Goal: Task Accomplishment & Management: Use online tool/utility

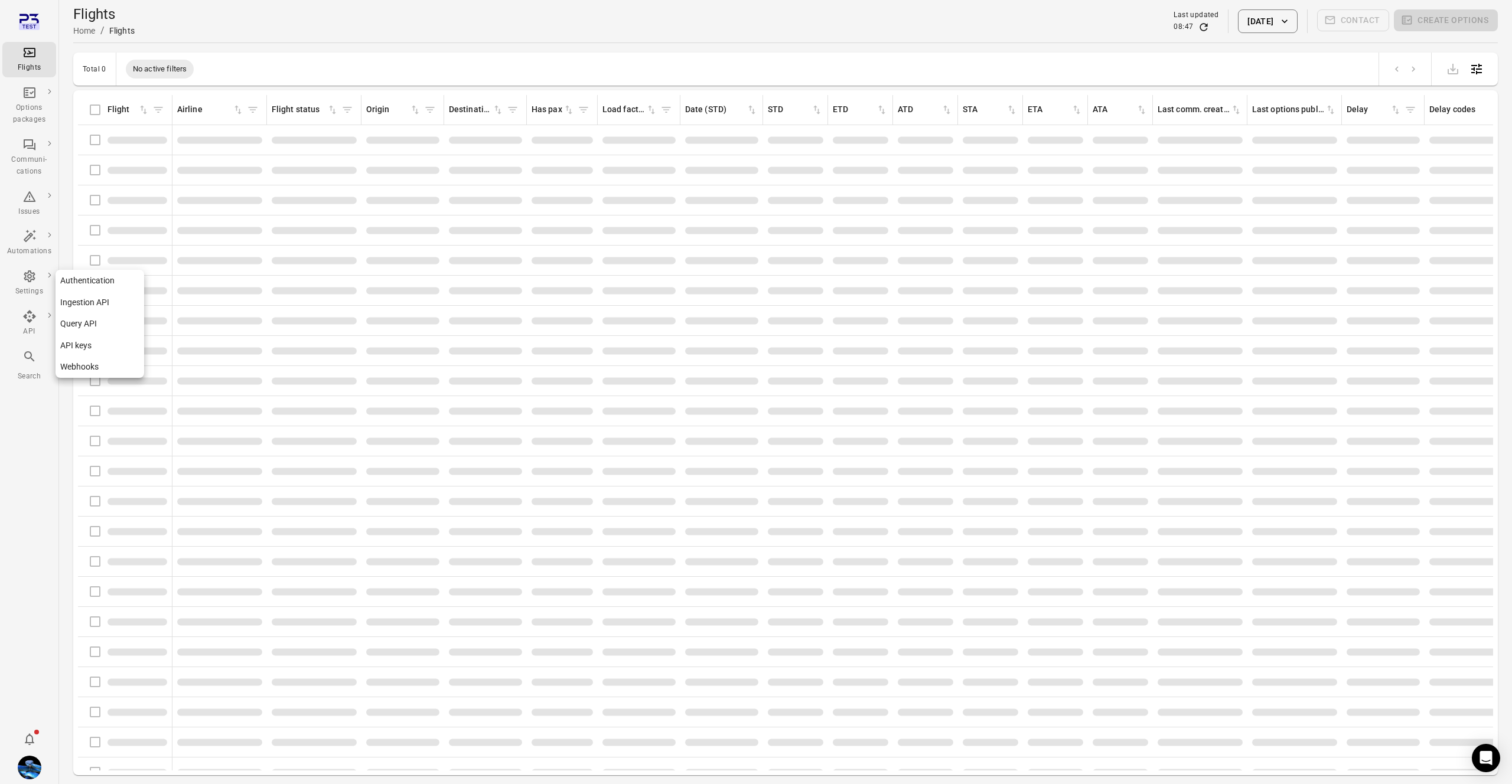
click at [81, 365] on link "Webhooks" at bounding box center [100, 367] width 88 height 22
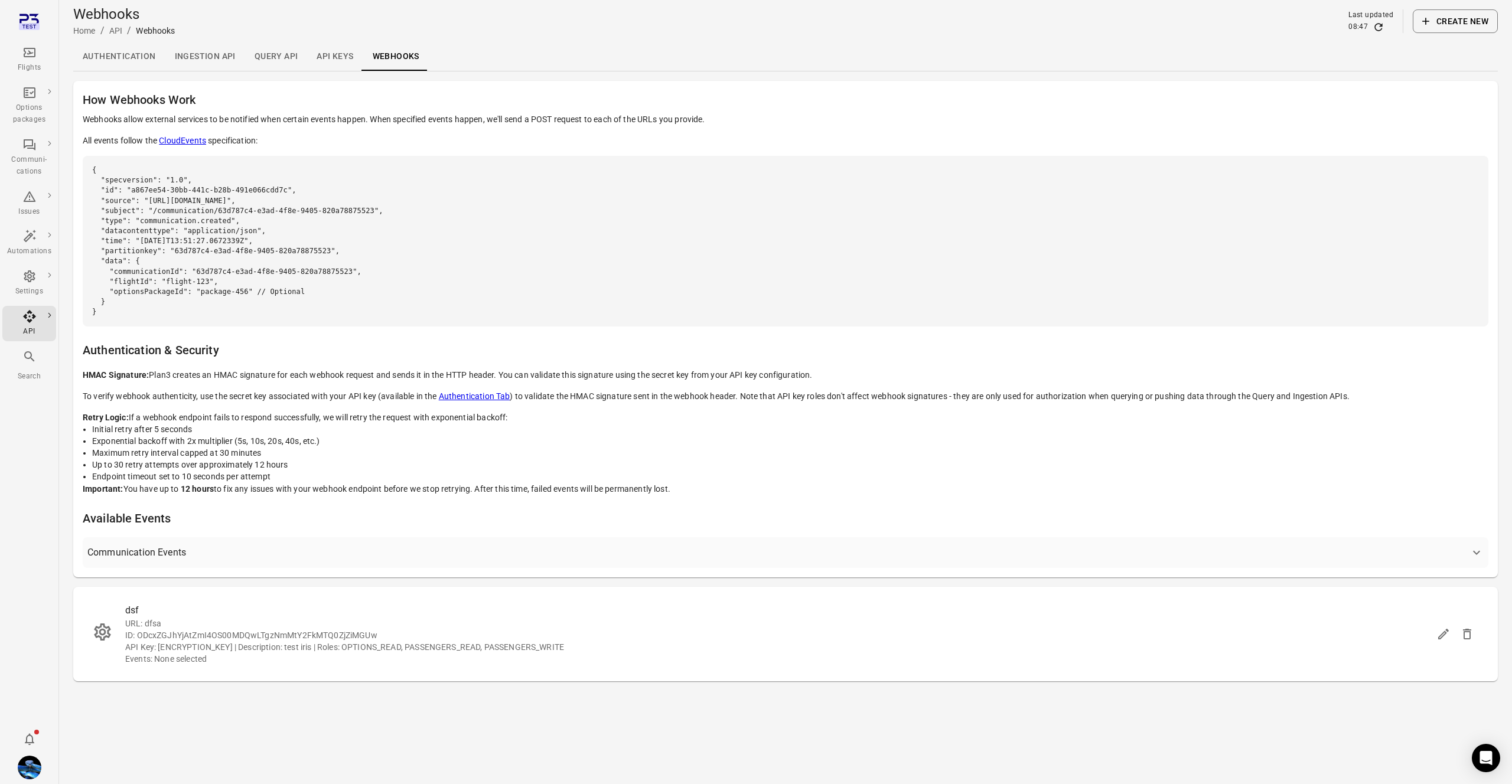
click at [342, 63] on link "API keys" at bounding box center [335, 57] width 56 height 29
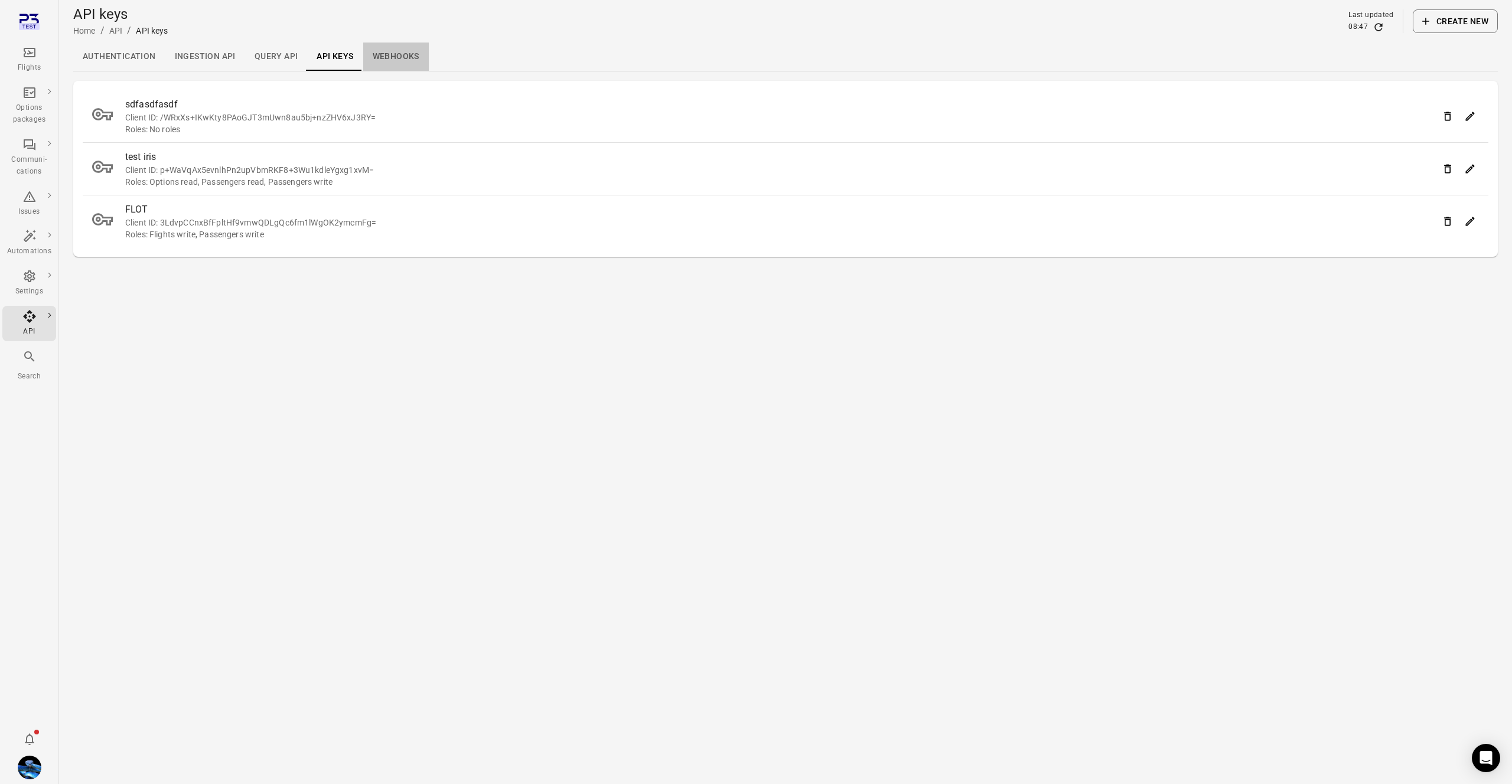
click at [395, 61] on link "Webhooks" at bounding box center [396, 57] width 66 height 29
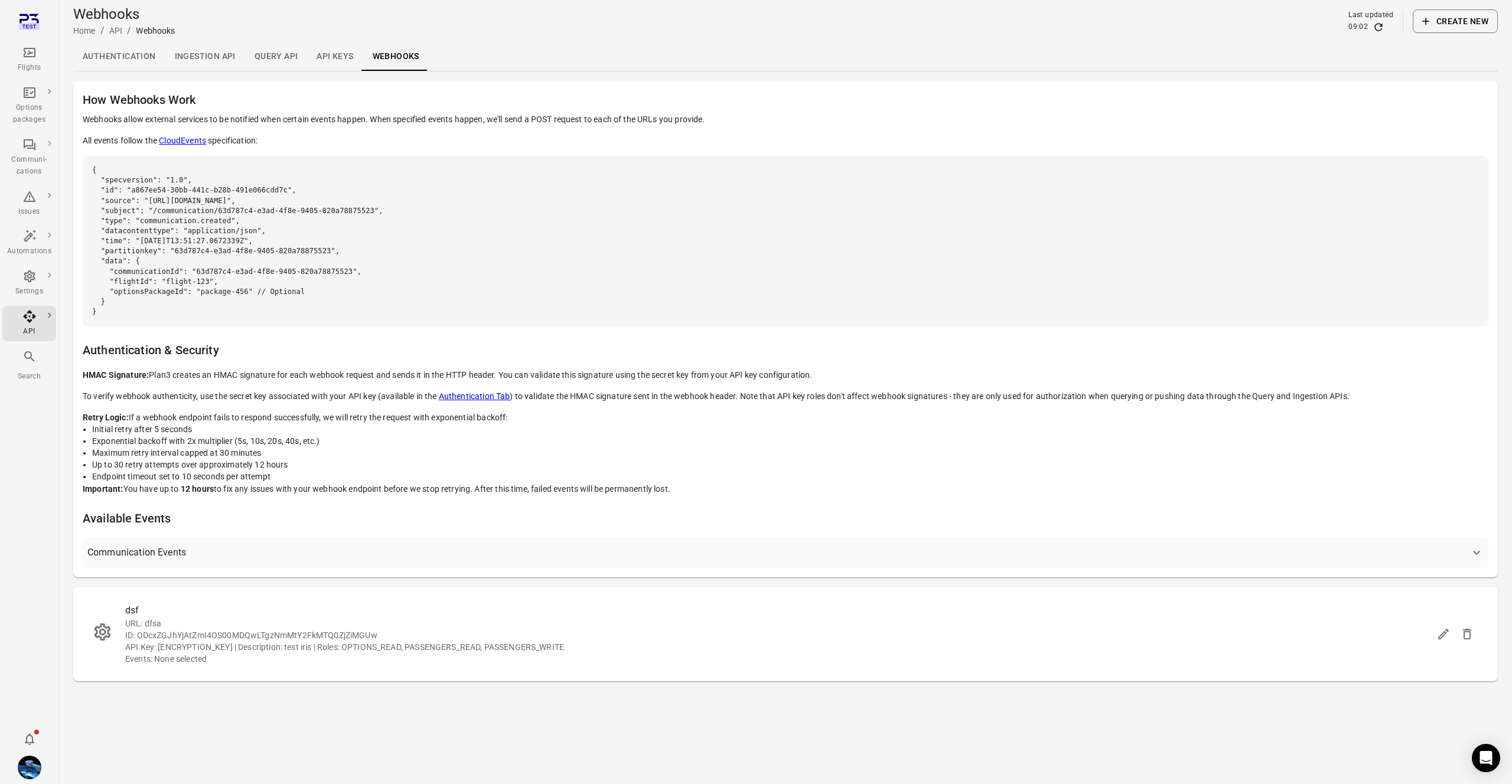
click at [985, 549] on span "Communication Events" at bounding box center [778, 552] width 1382 height 17
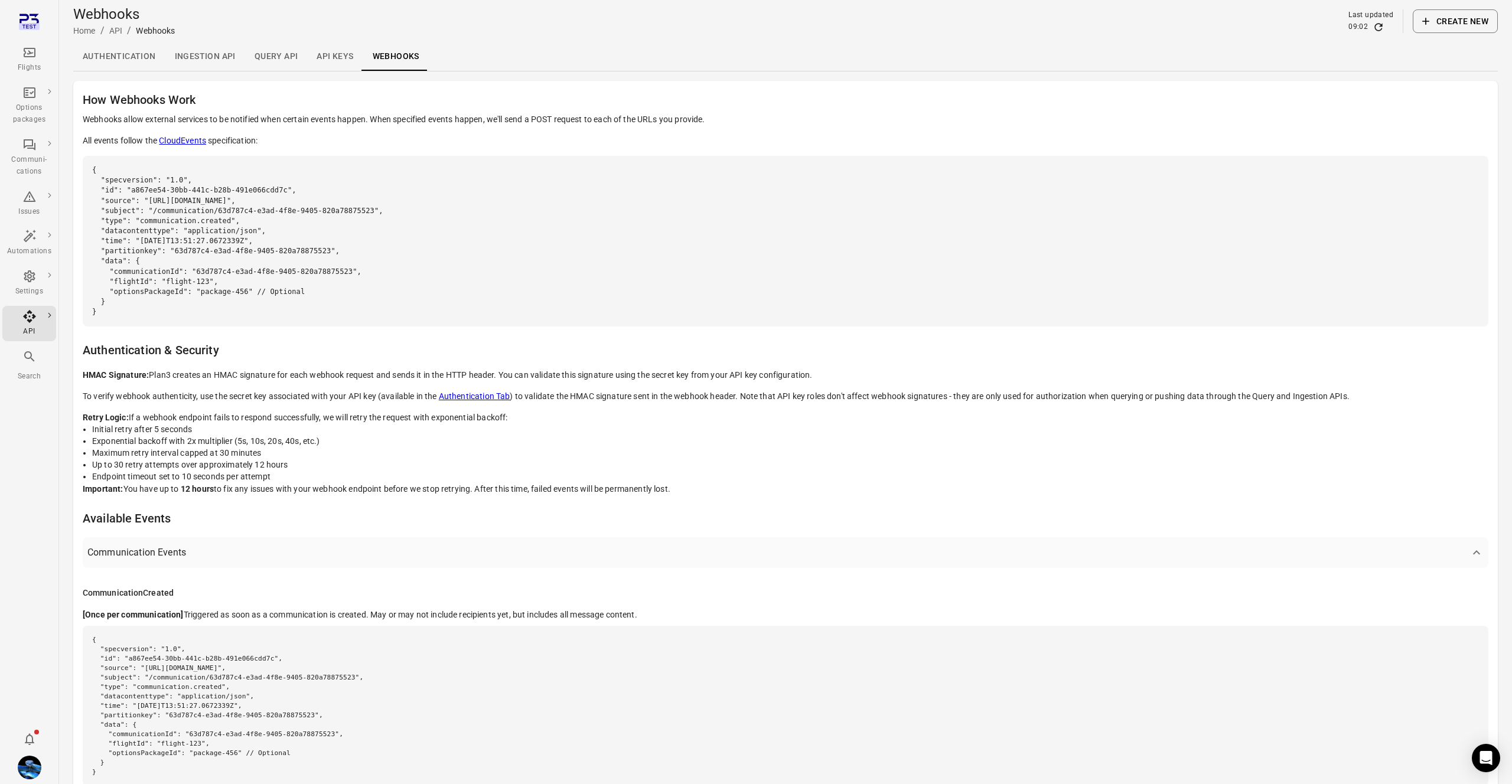
click at [983, 550] on span "Communication Events" at bounding box center [778, 552] width 1382 height 17
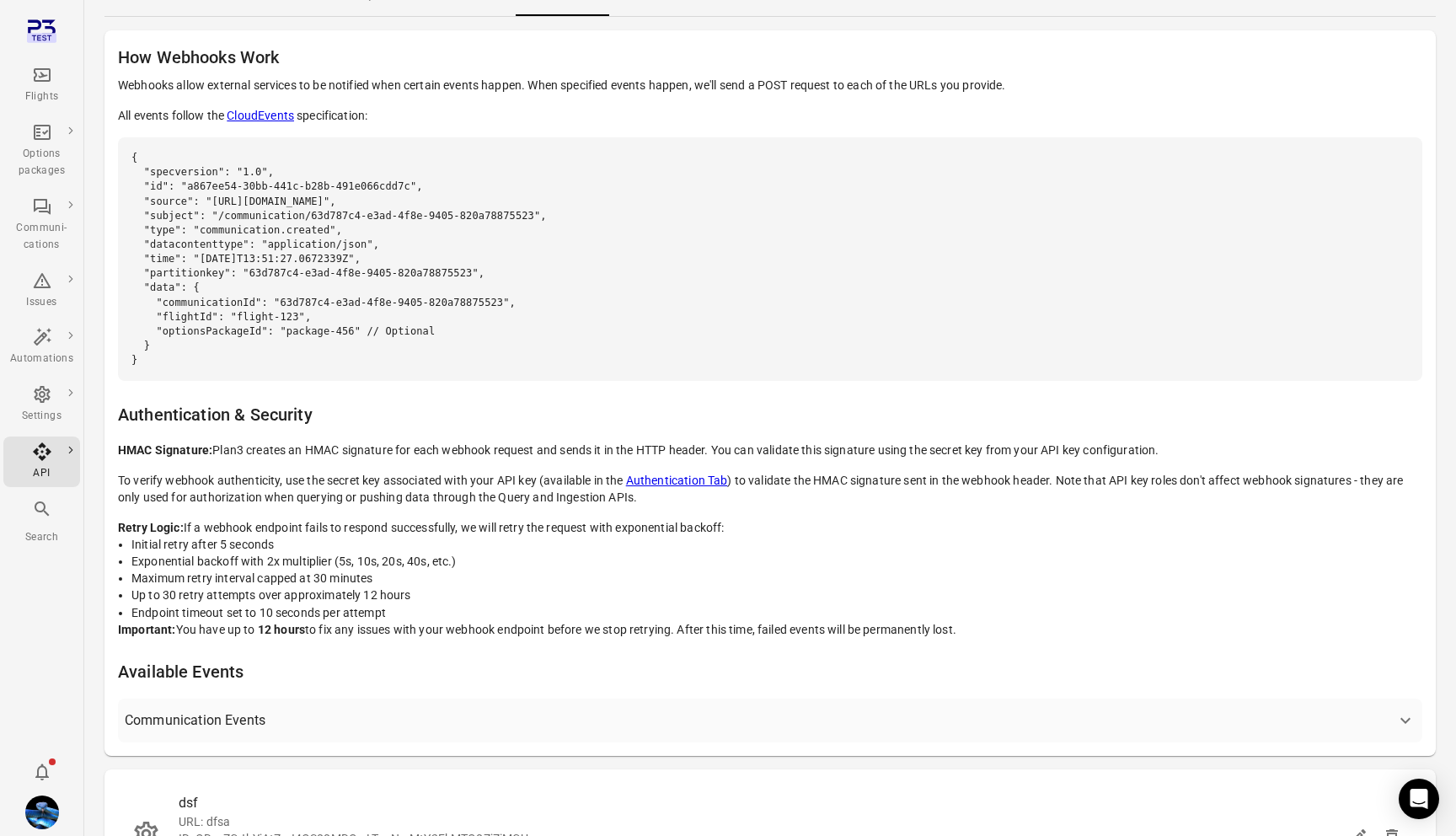
scroll to position [94, 0]
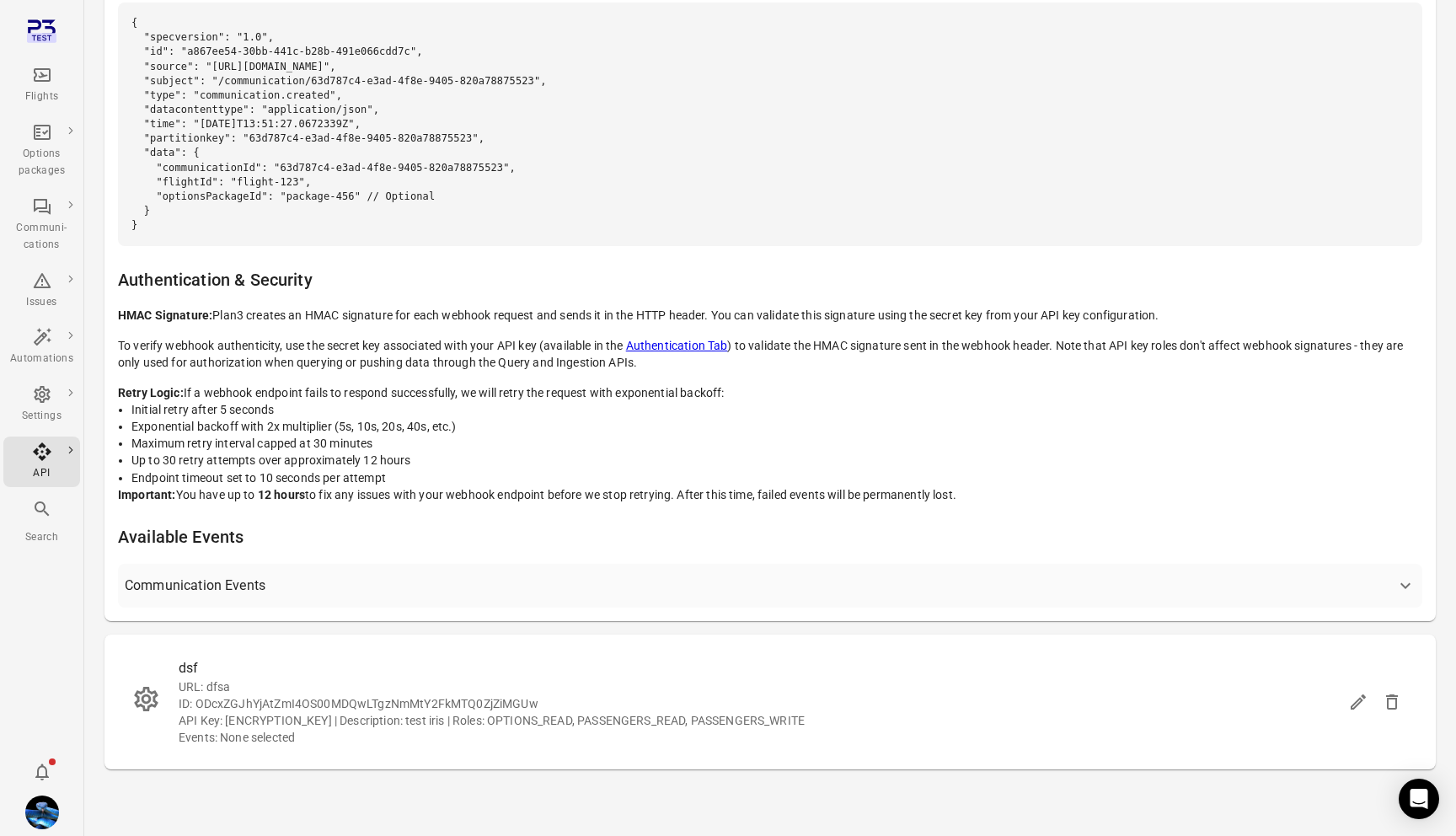
click at [685, 589] on span "Communication Events" at bounding box center [760, 586] width 1270 height 24
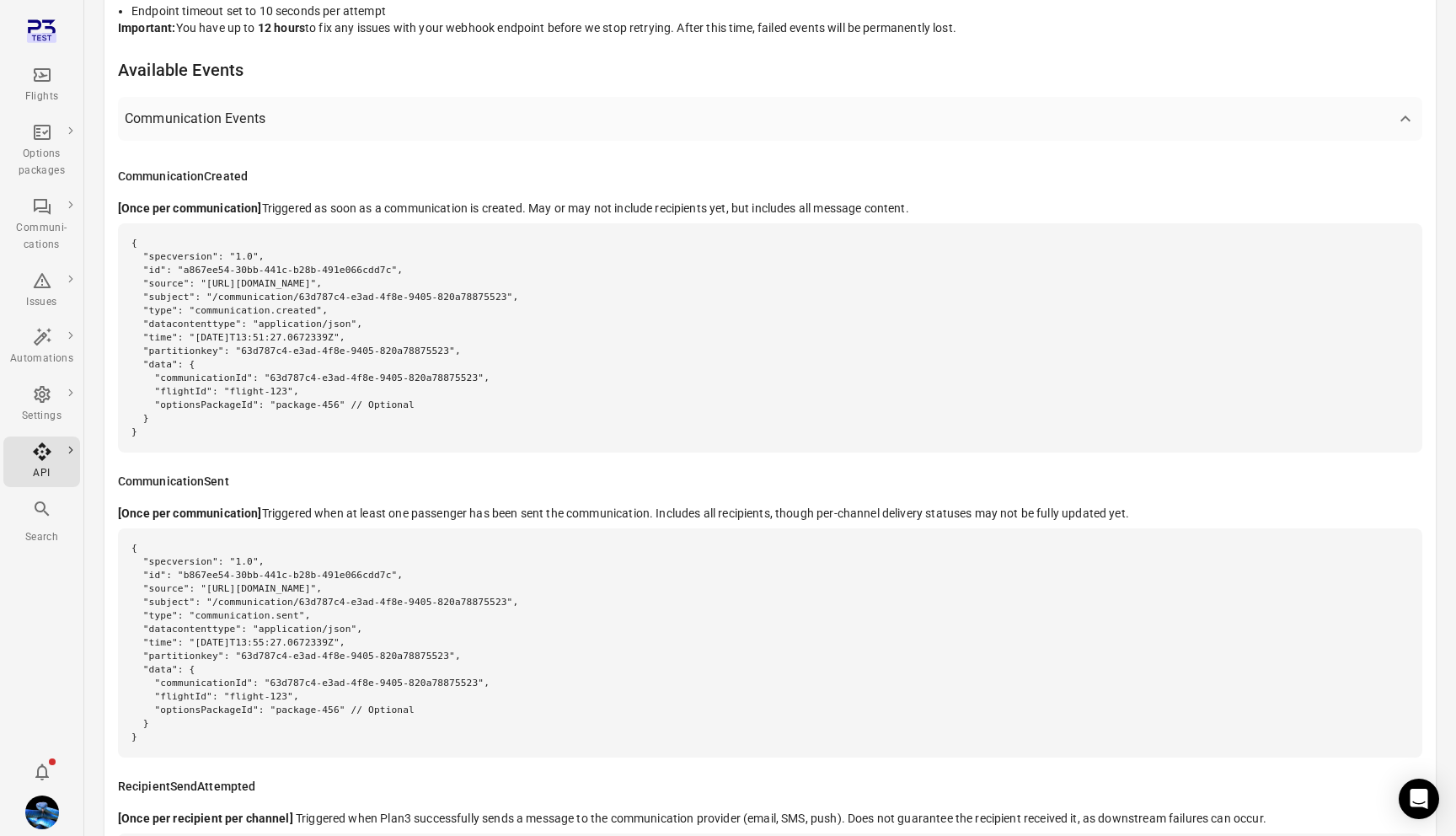
scroll to position [704, 0]
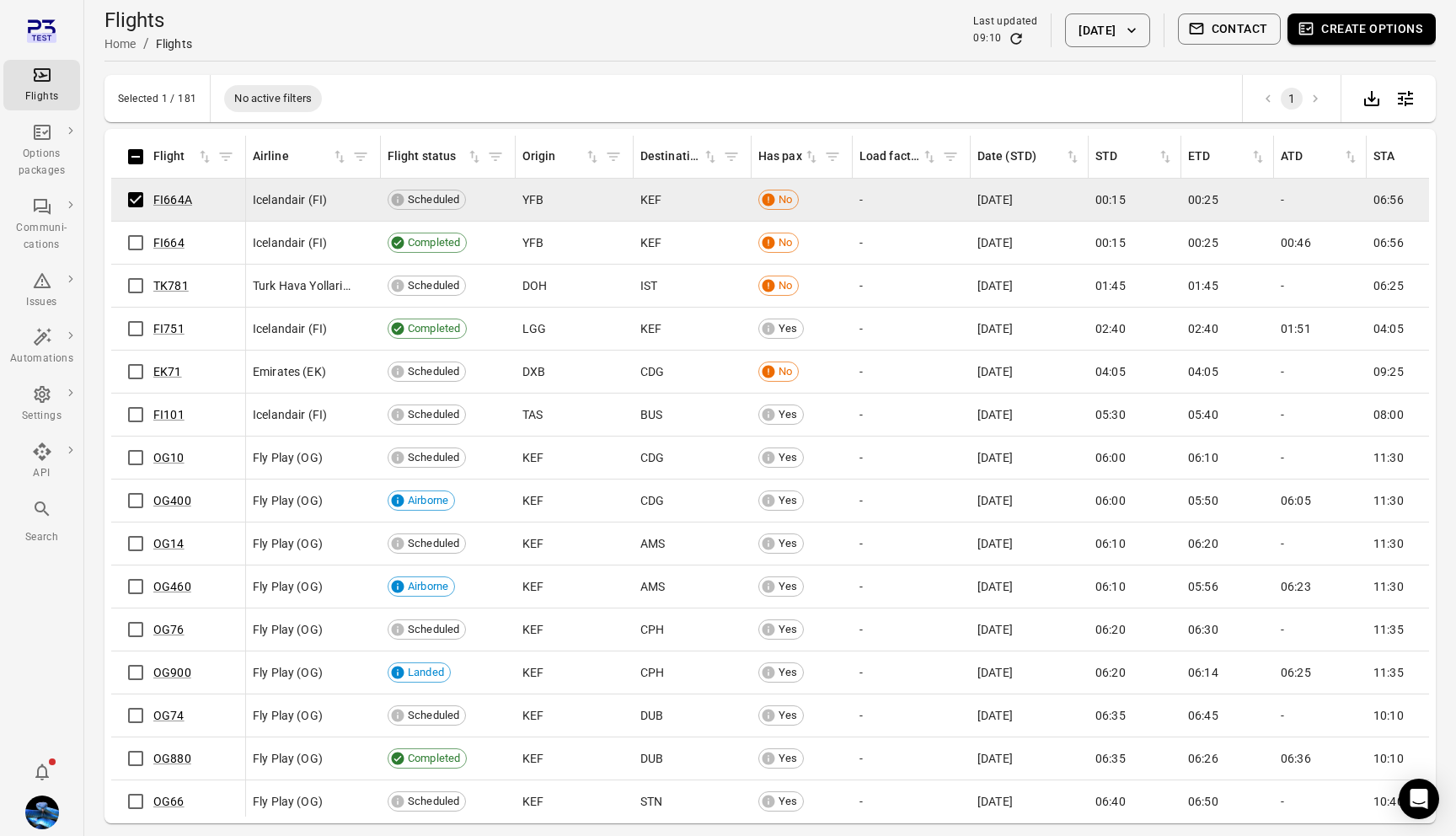
click at [1379, 30] on button "Create options" at bounding box center [1361, 29] width 148 height 31
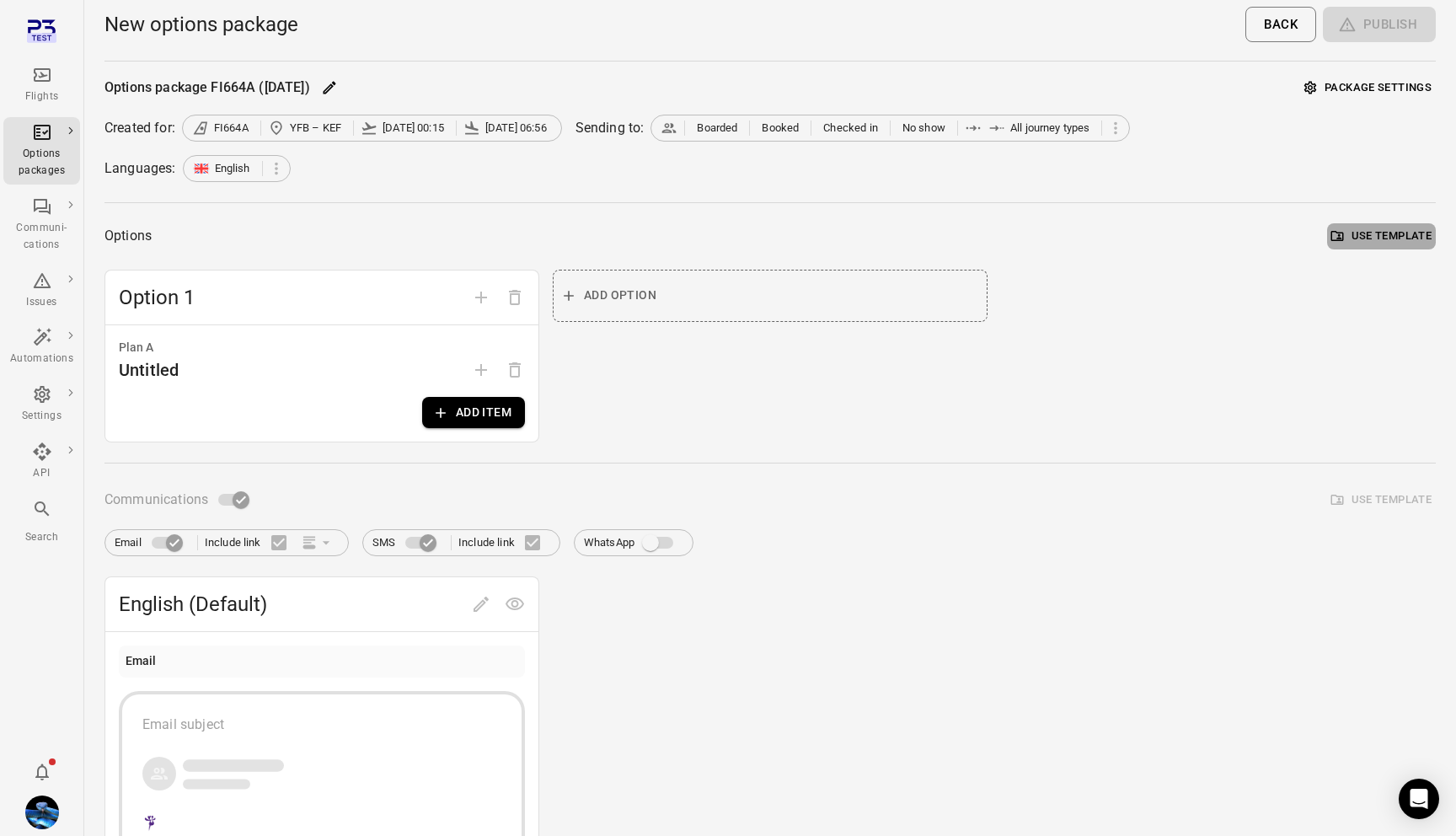
click at [1415, 228] on button "Use template" at bounding box center [1382, 236] width 109 height 26
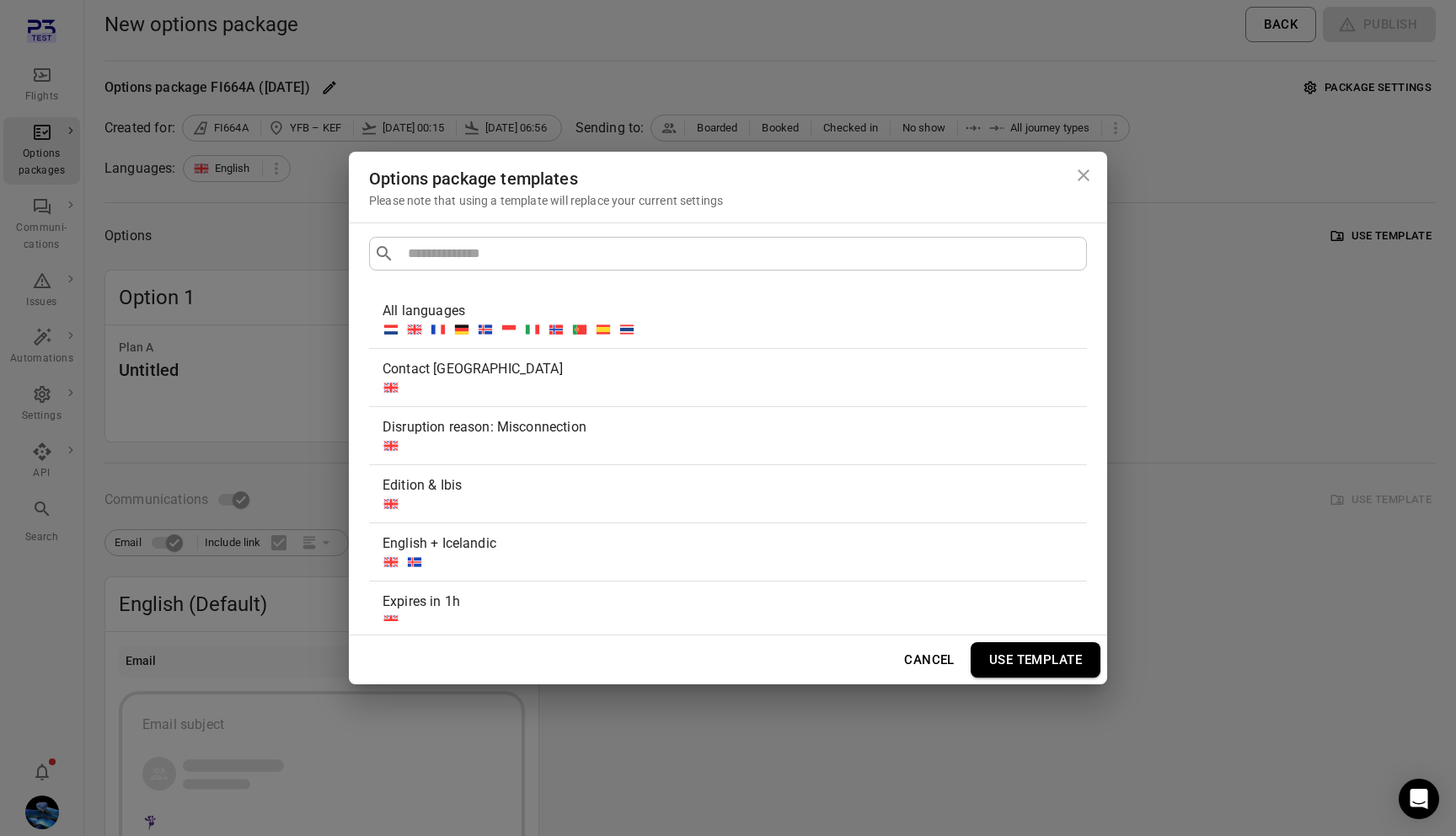
click at [1204, 166] on div "Options package templates Please note that using a template will replace your c…" at bounding box center [728, 418] width 1456 height 836
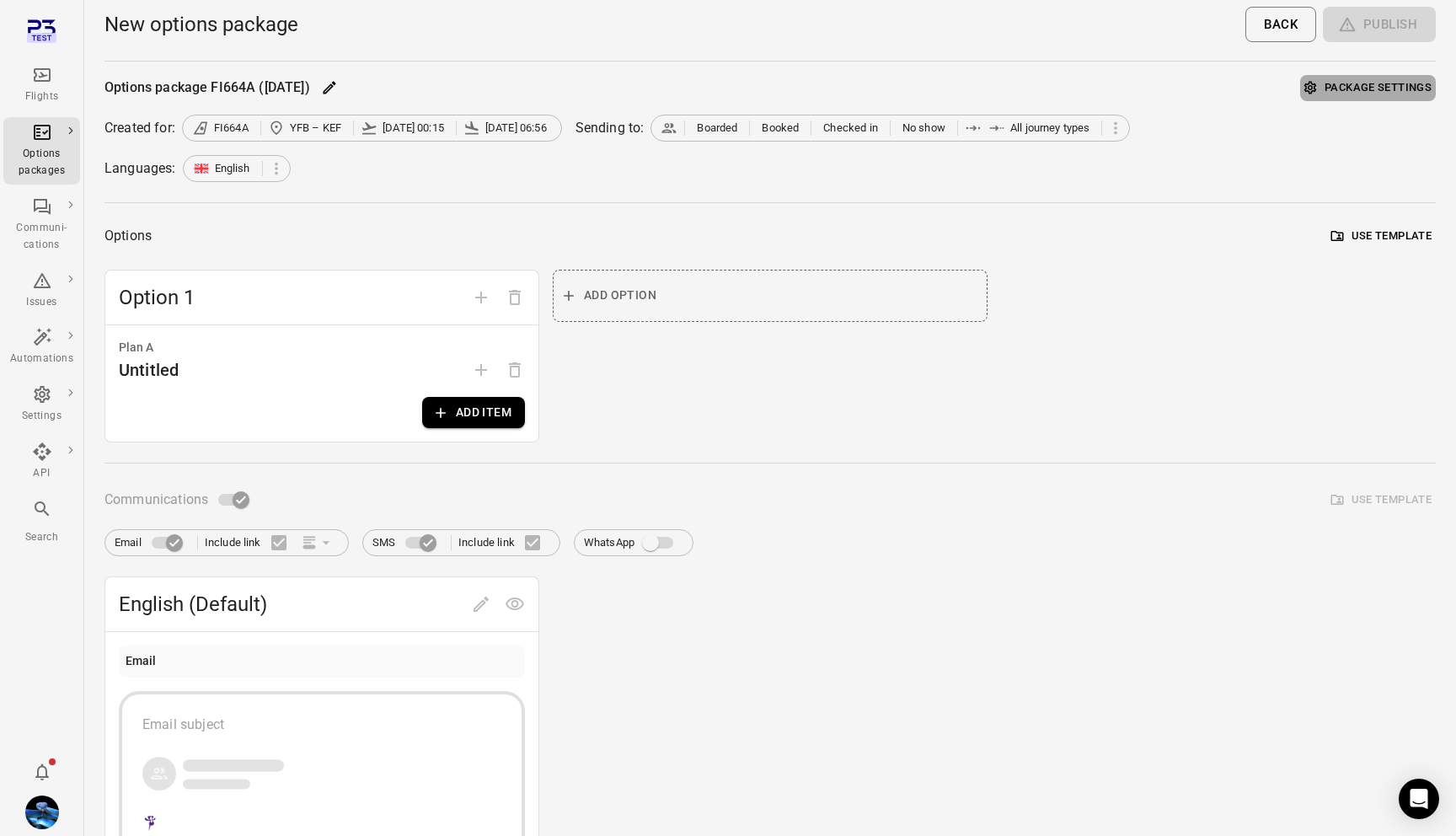
click at [1361, 87] on button "Package settings" at bounding box center [1367, 88] width 135 height 26
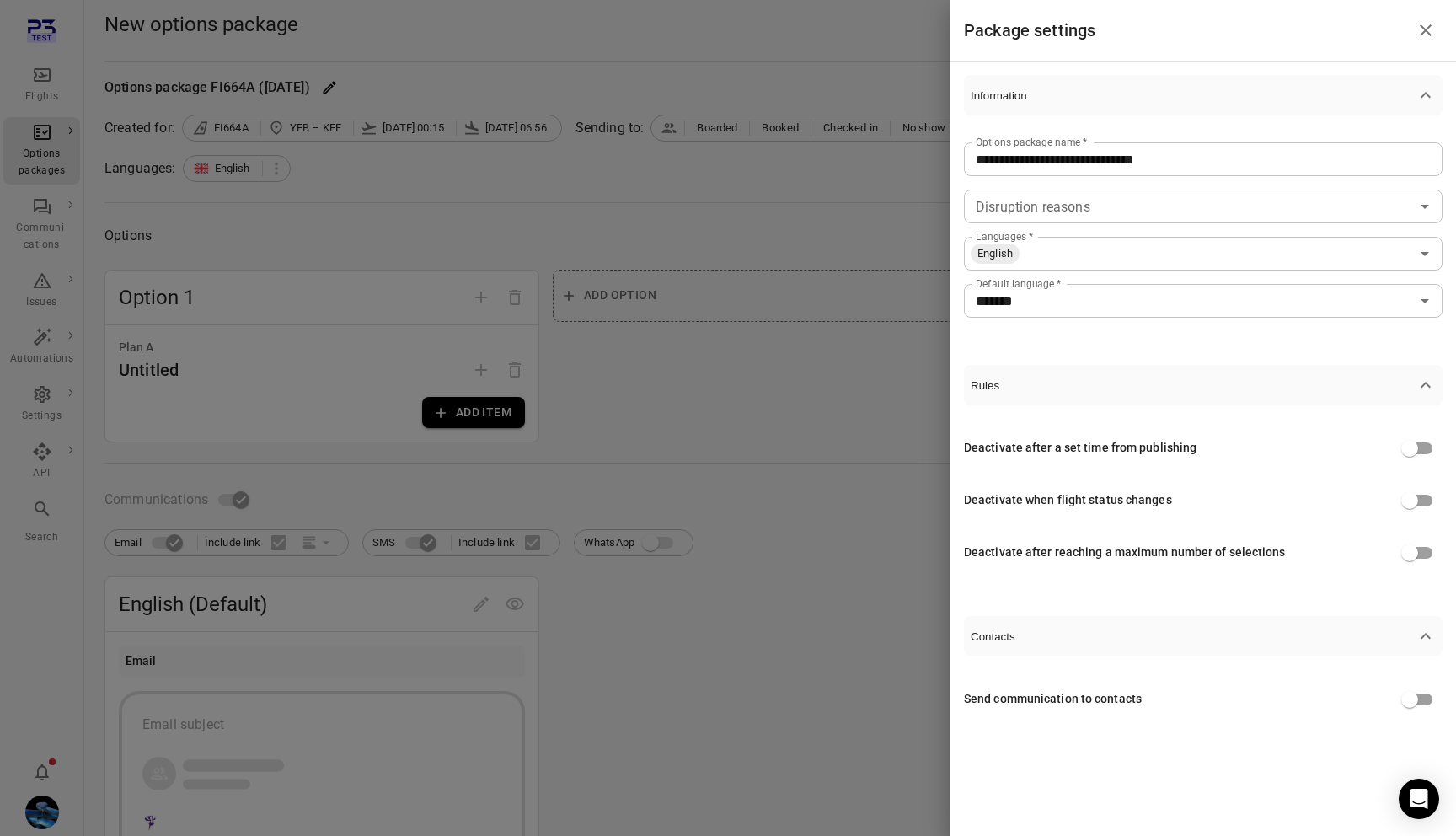
click at [1212, 379] on span "Rules" at bounding box center [1193, 385] width 445 height 13
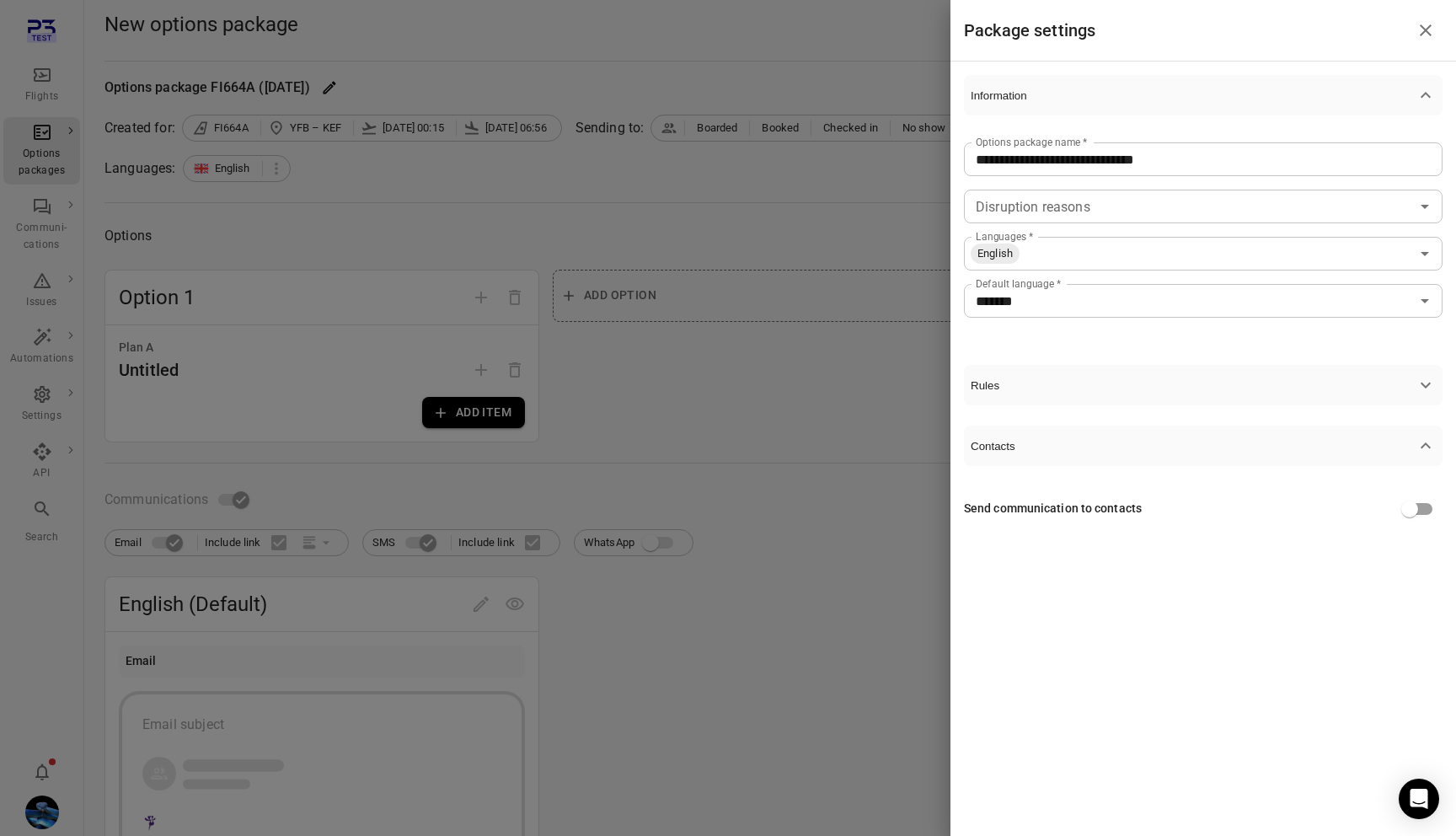
click at [1212, 379] on span "Rules" at bounding box center [1193, 385] width 445 height 13
